Goal: Information Seeking & Learning: Learn about a topic

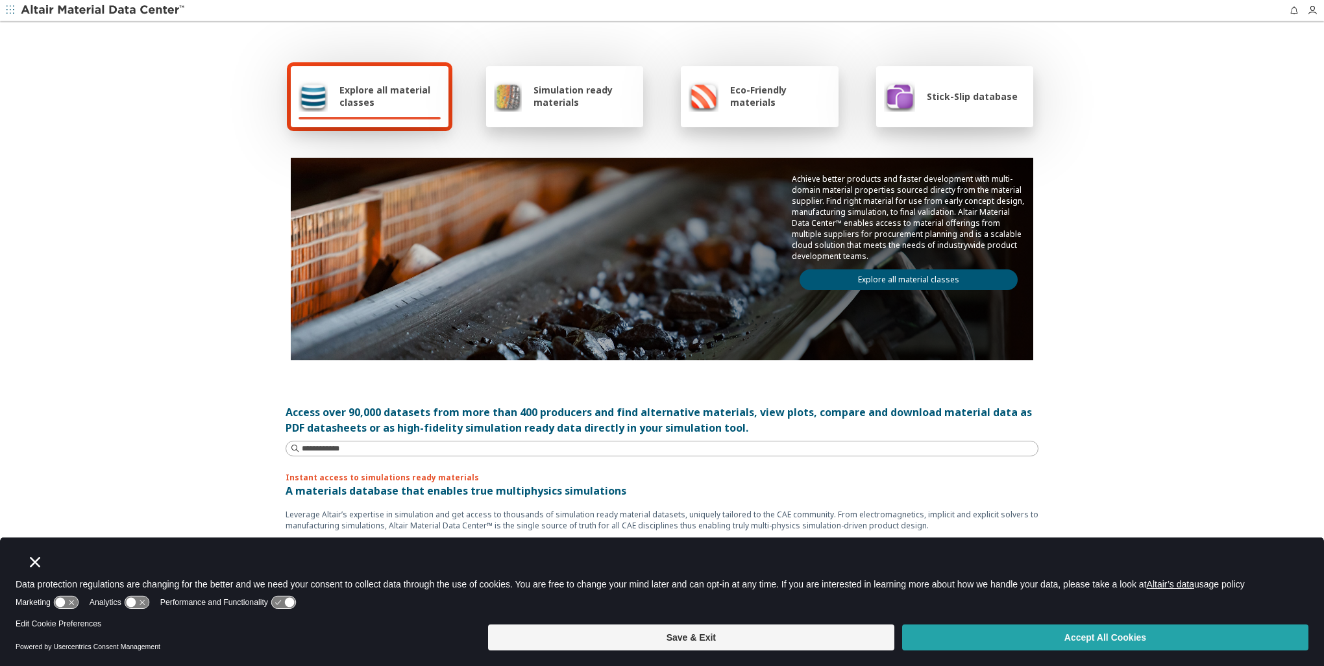
click at [1113, 640] on button "Accept All Cookies" at bounding box center [1105, 637] width 406 height 26
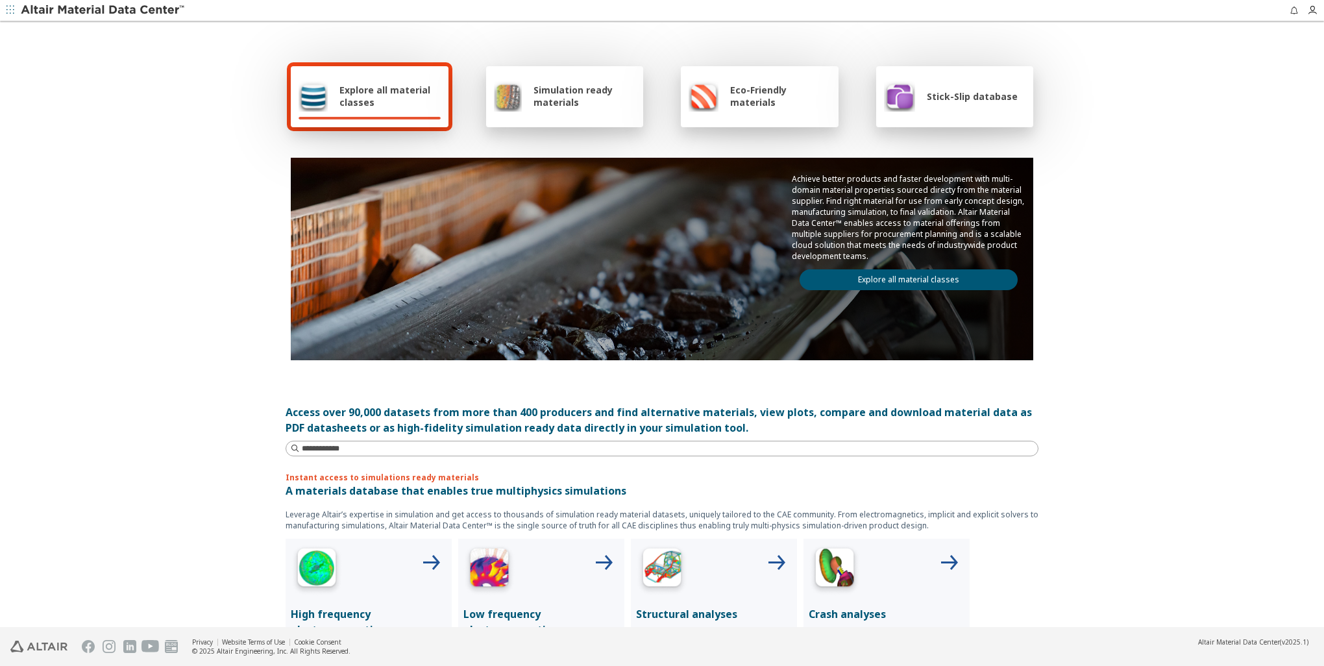
click at [527, 95] on div "Simulation ready materials" at bounding box center [565, 95] width 142 height 31
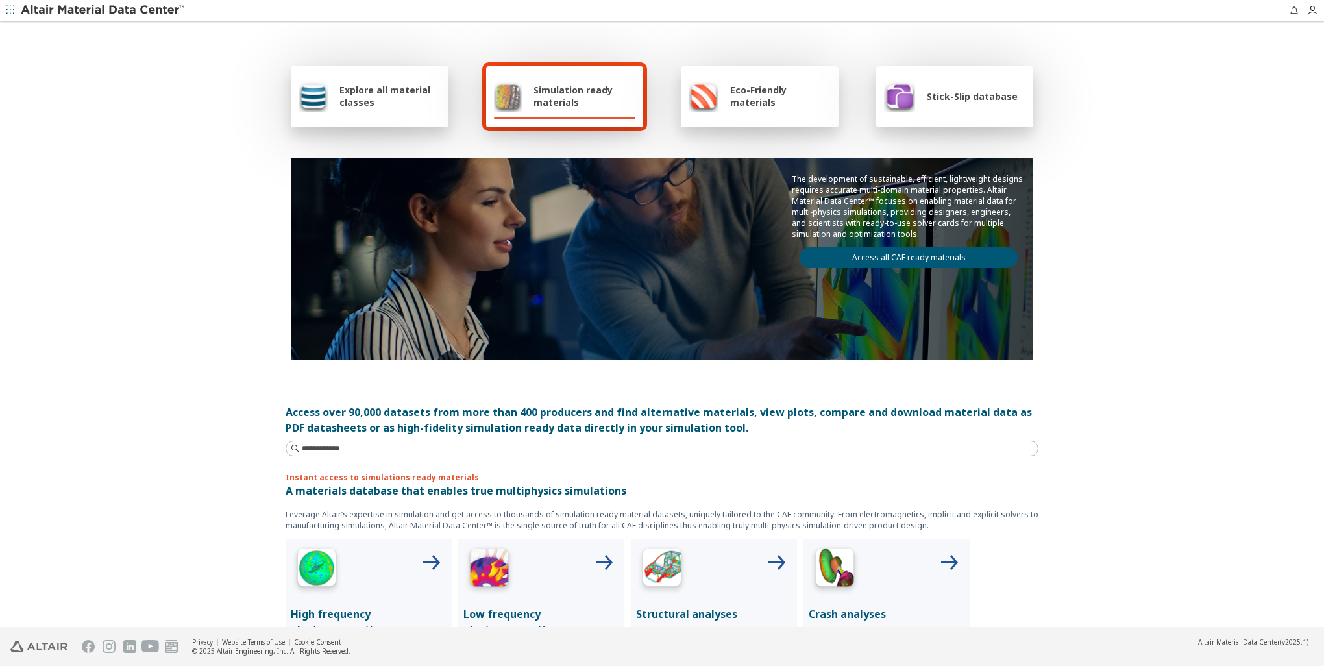
click at [906, 250] on link "Access all CAE ready materials" at bounding box center [908, 257] width 218 height 21
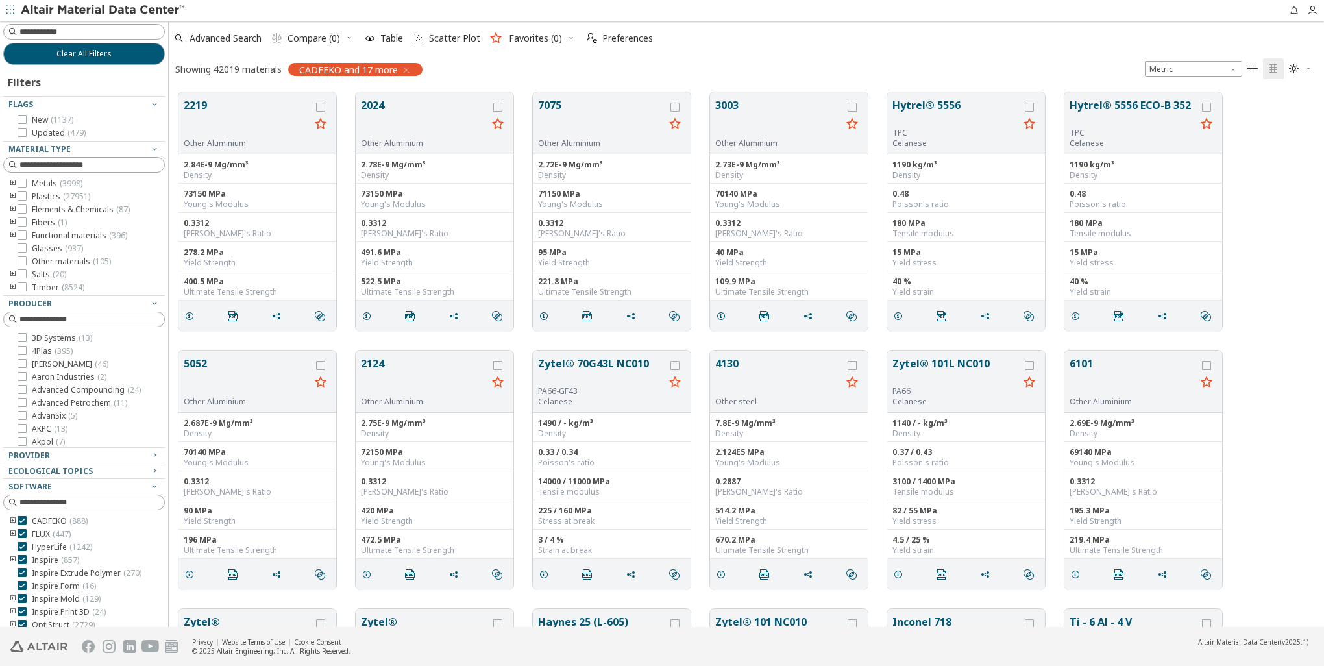
scroll to position [535, 1145]
click at [197, 105] on button "2219" at bounding box center [247, 117] width 127 height 41
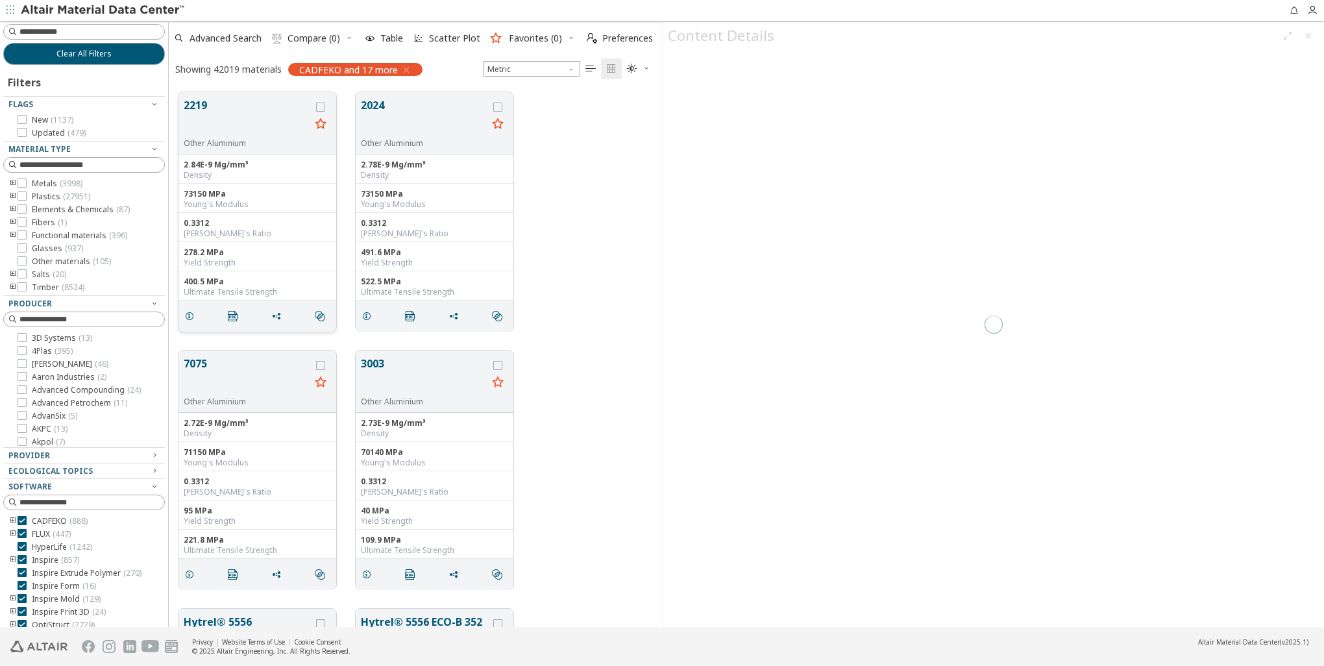
scroll to position [535, 483]
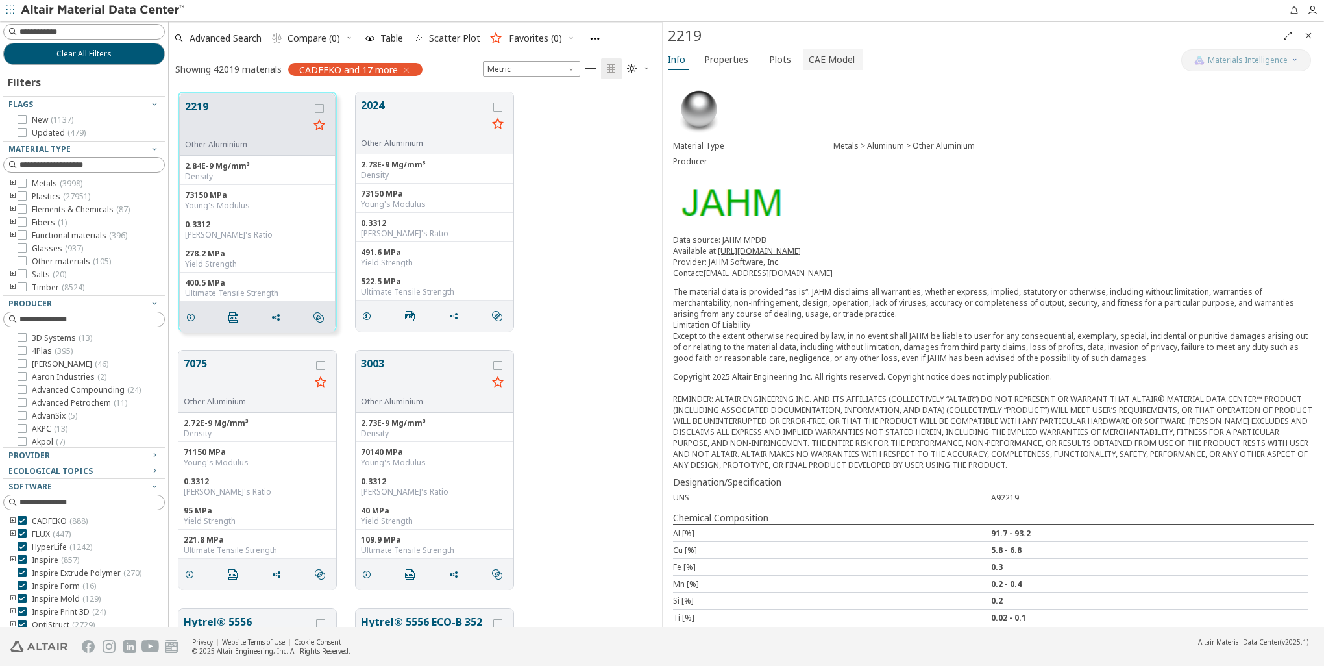
click at [829, 58] on span "CAE Model" at bounding box center [831, 59] width 46 height 21
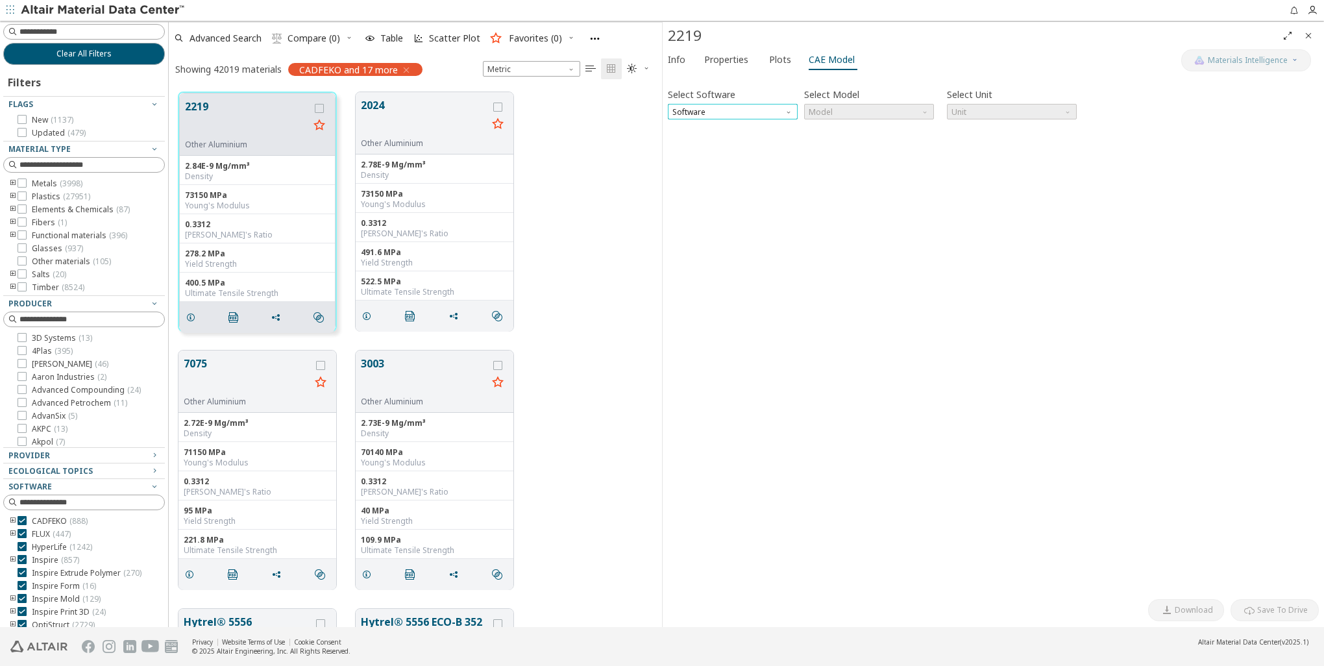
click at [753, 106] on span "Software" at bounding box center [733, 112] width 130 height 16
click at [687, 160] on span "Radioss" at bounding box center [688, 159] width 30 height 10
click at [838, 111] on span "Model" at bounding box center [869, 112] width 130 height 16
click at [827, 144] on span "Law36" at bounding box center [821, 143] width 23 height 10
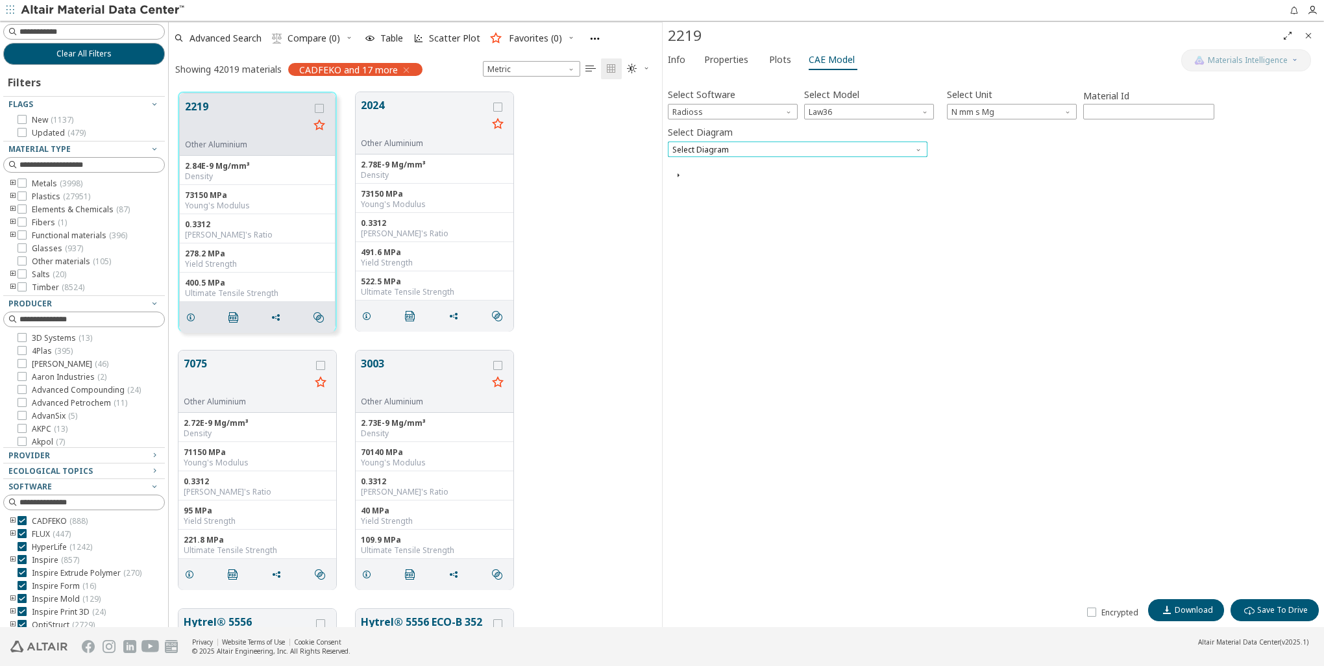
click at [783, 151] on span "Select Diagram" at bounding box center [798, 149] width 260 height 16
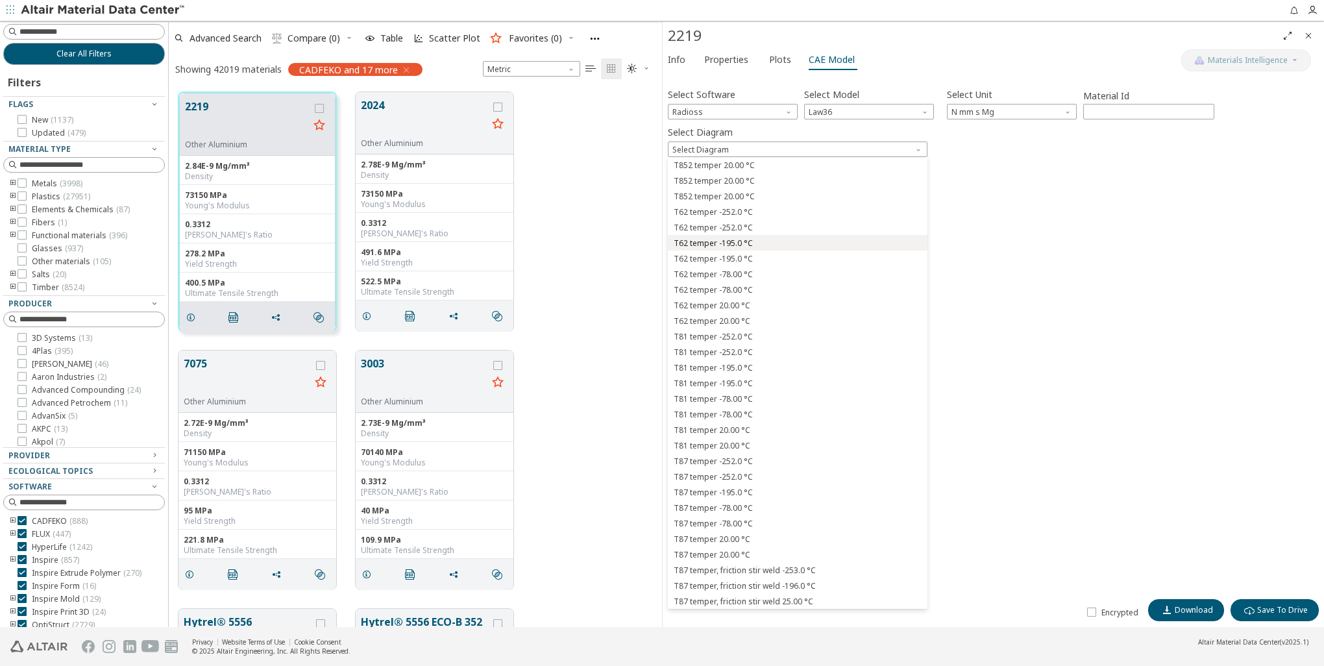
click at [720, 247] on span "T62 temper -195.0 °C" at bounding box center [712, 243] width 79 height 10
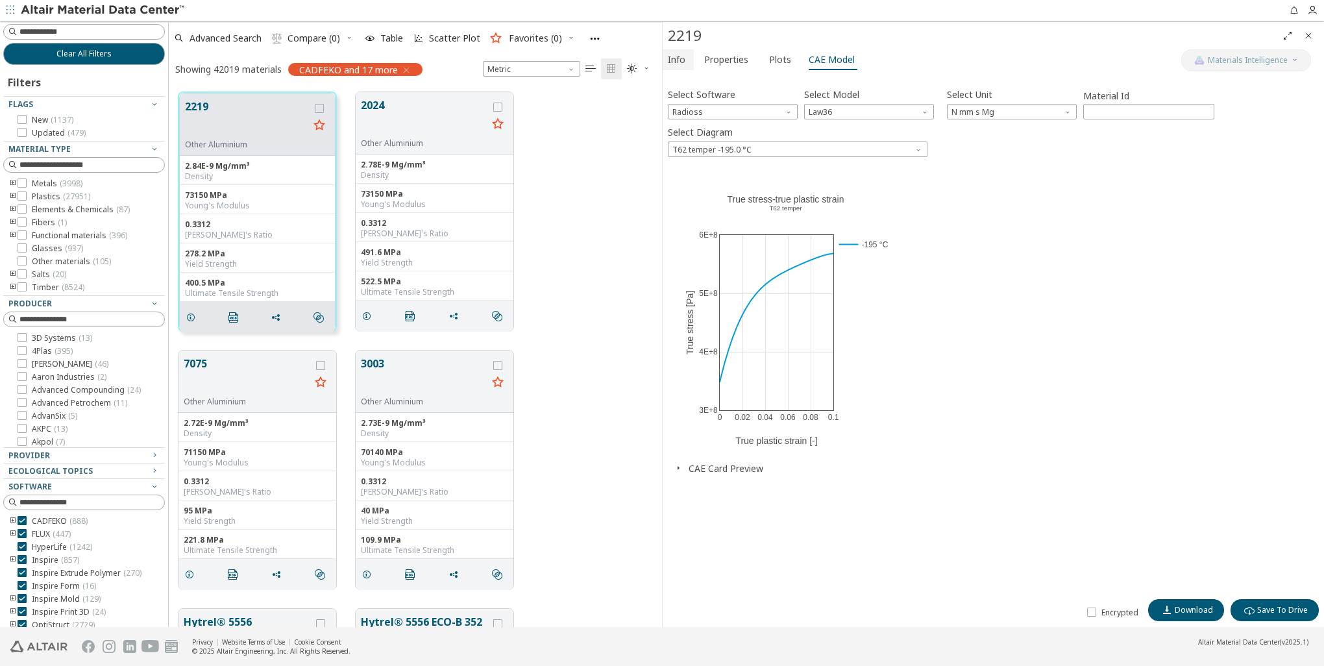
click at [675, 58] on span "Info" at bounding box center [677, 59] width 18 height 21
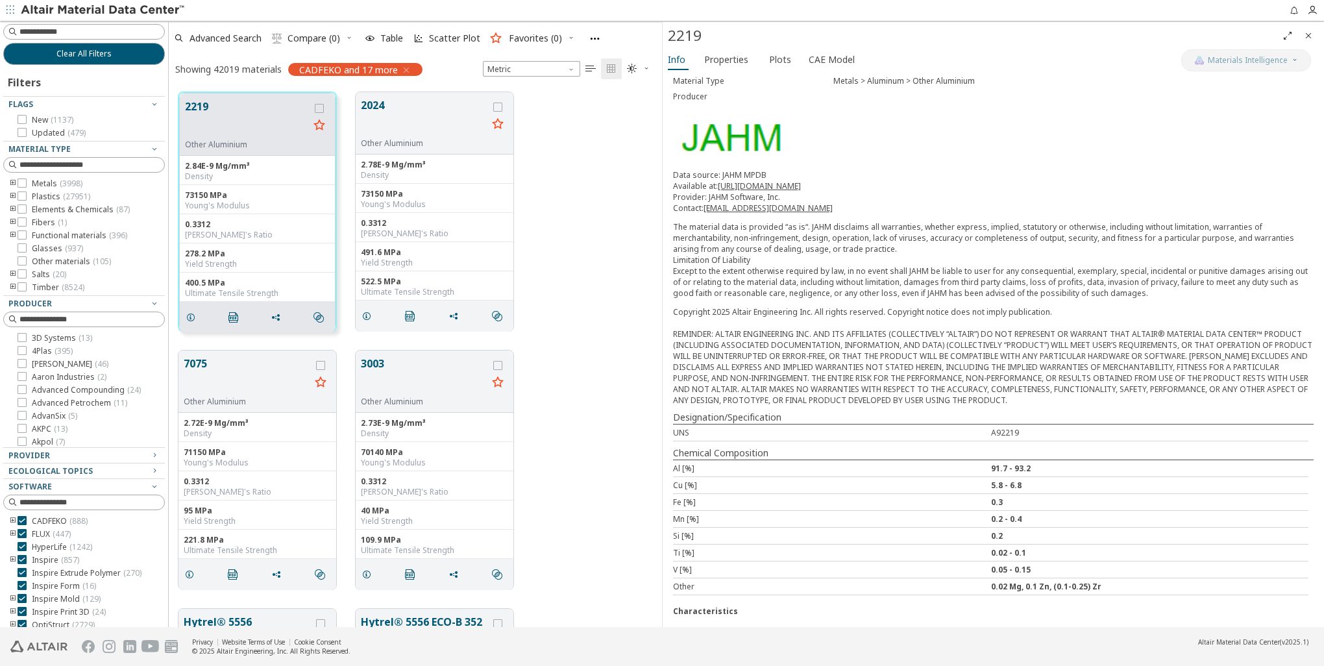
scroll to position [81, 0]
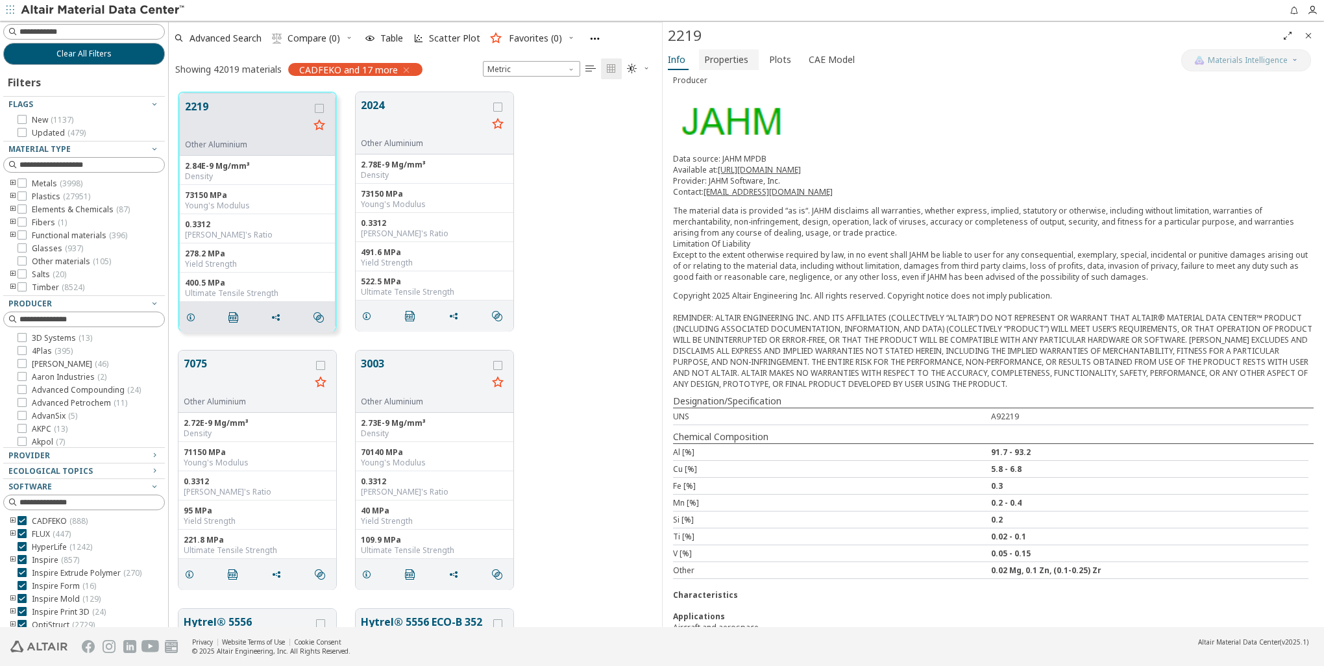
click at [727, 62] on span "Properties" at bounding box center [726, 59] width 44 height 21
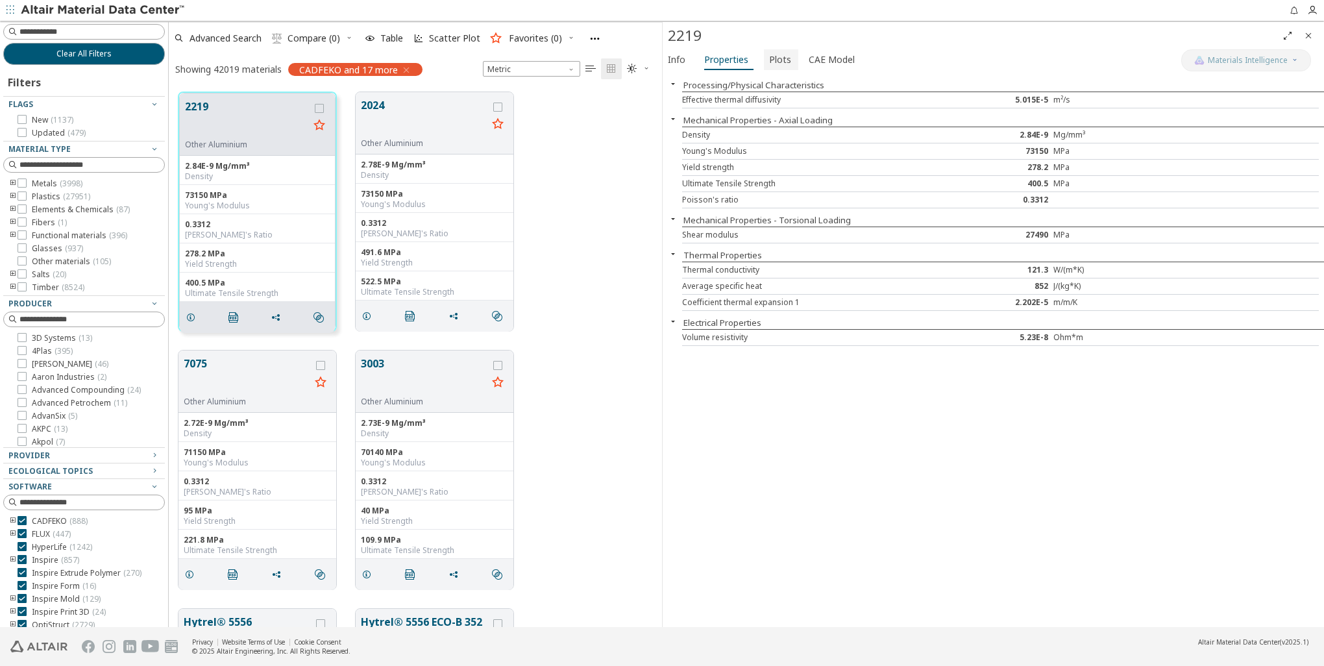
click at [779, 60] on span "Plots" at bounding box center [780, 59] width 22 height 21
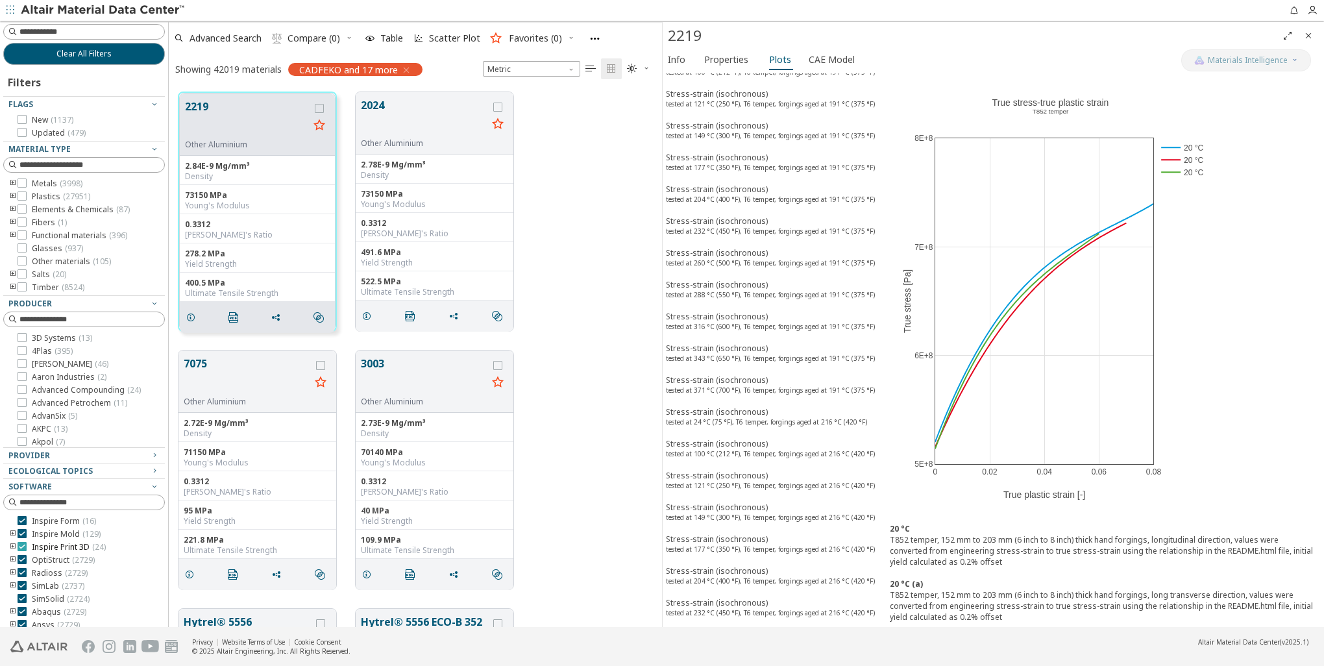
scroll to position [0, 0]
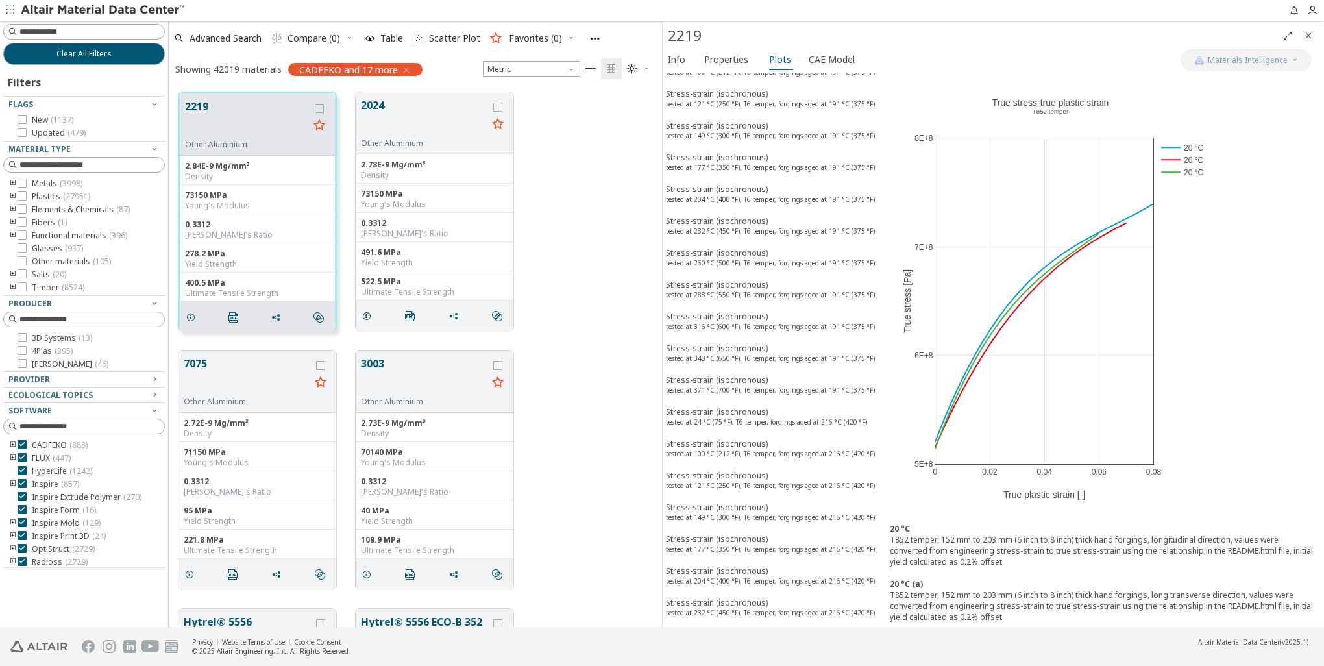
drag, startPoint x: 83, startPoint y: 445, endPoint x: 106, endPoint y: 370, distance: 78.0
click at [106, 370] on div "Filters Flags New ( 1137 ) Updated ( 479 ) Material Type Metals ( 3998 ) Plasti…" at bounding box center [84, 316] width 162 height 503
